Goal: Task Accomplishment & Management: Manage account settings

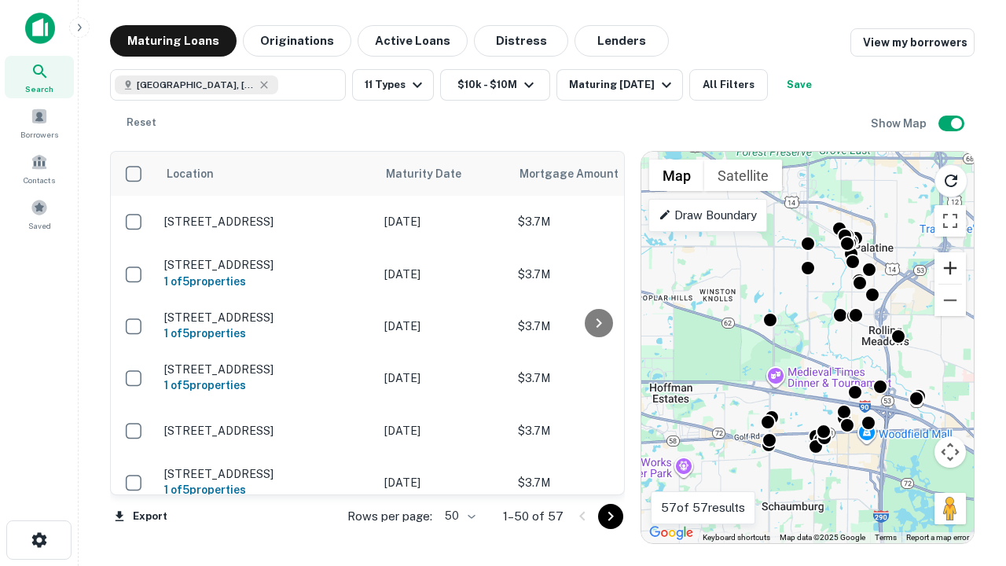
click at [950, 268] on button "Zoom in" at bounding box center [949, 267] width 31 height 31
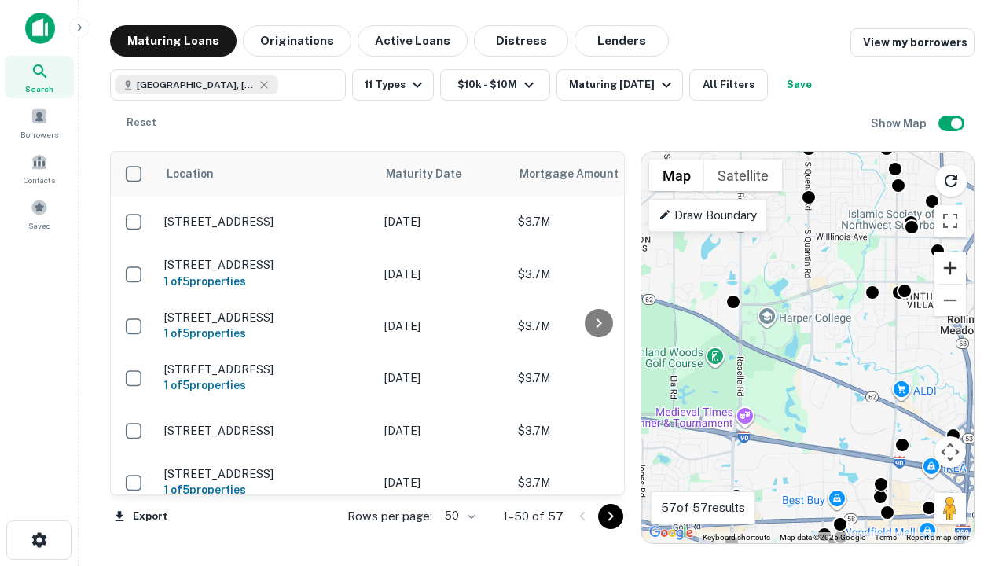
click at [950, 268] on button "Zoom in" at bounding box center [949, 267] width 31 height 31
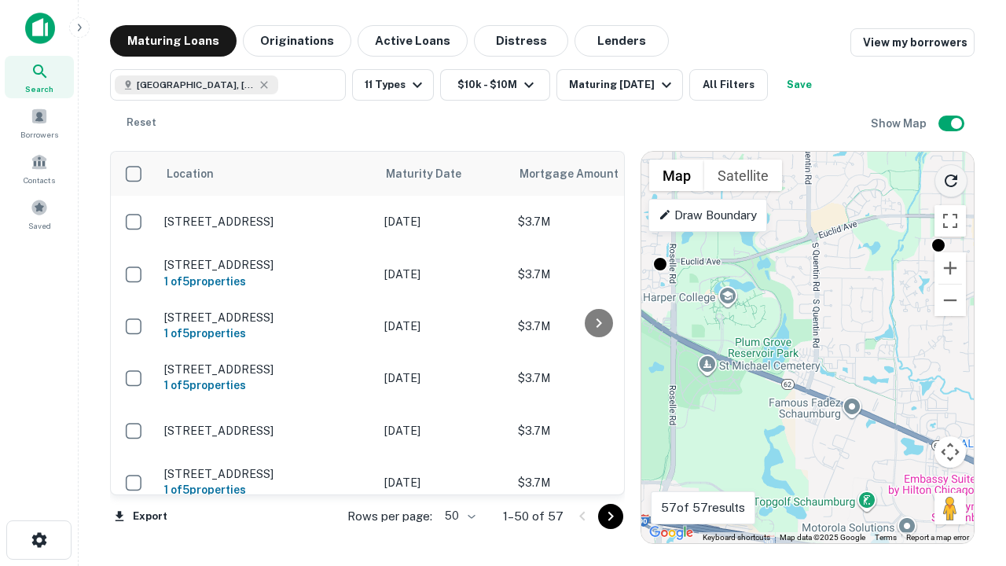
click at [951, 178] on icon "Reload search area" at bounding box center [950, 180] width 19 height 19
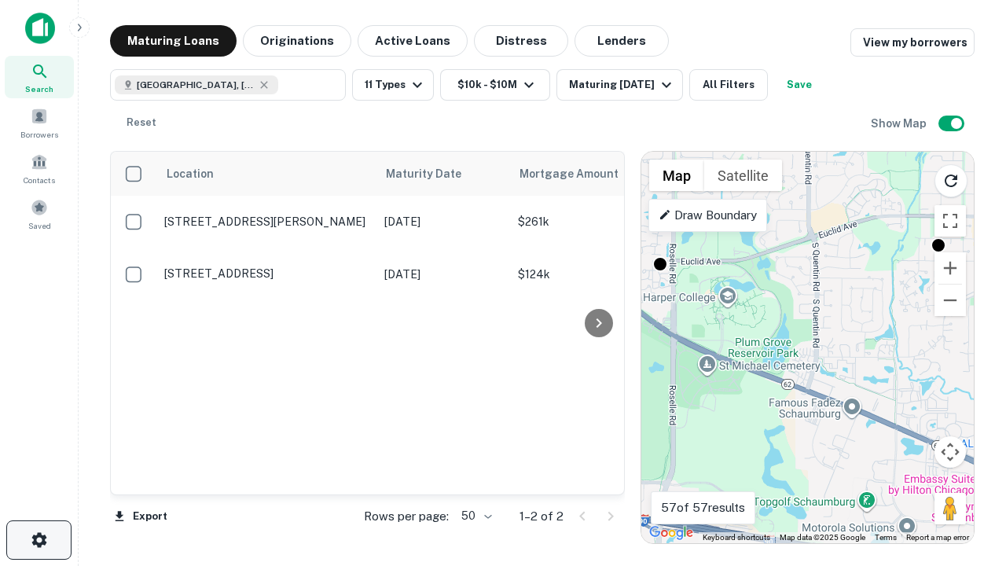
click at [39, 540] on icon "button" at bounding box center [39, 539] width 19 height 19
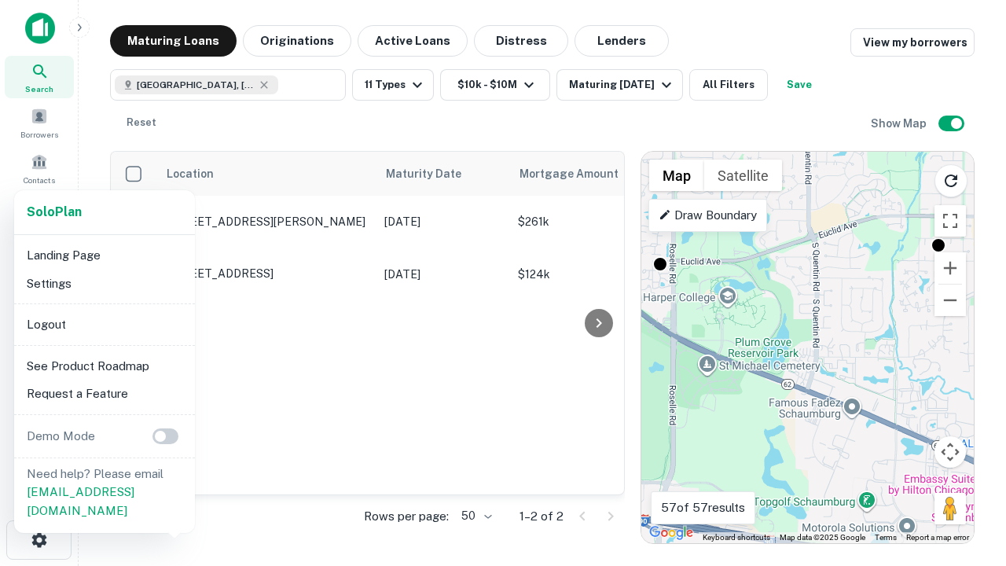
click at [104, 324] on li "Logout" at bounding box center [104, 324] width 168 height 28
